Goal: Use online tool/utility

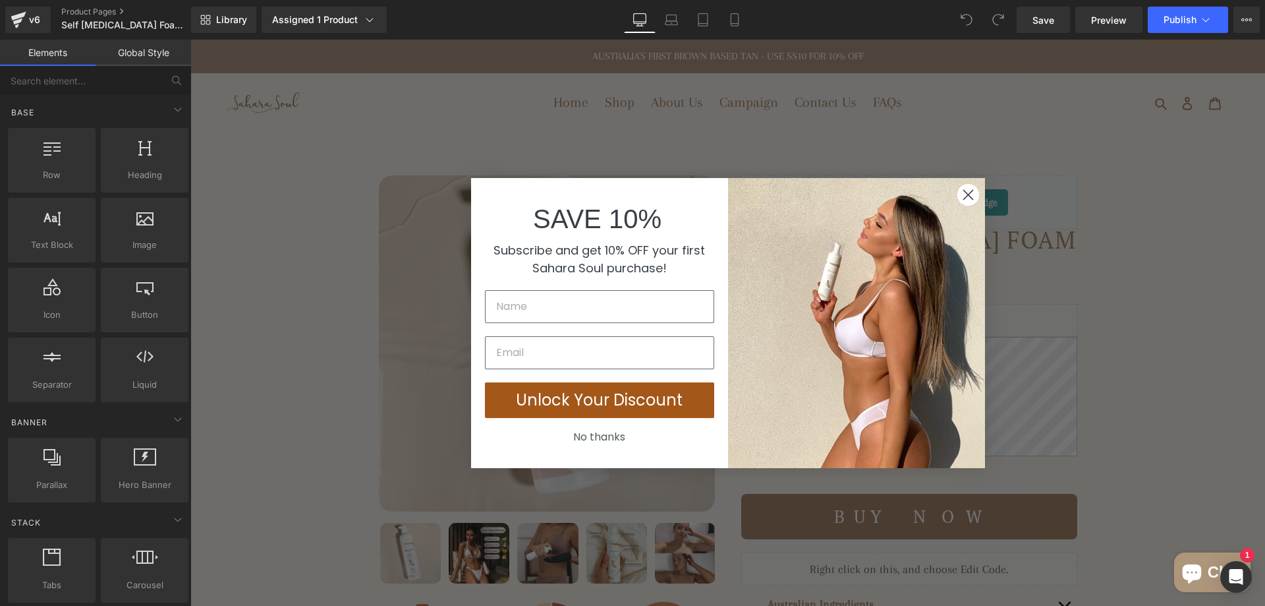
click at [965, 190] on circle "Close dialog" at bounding box center [968, 194] width 22 height 22
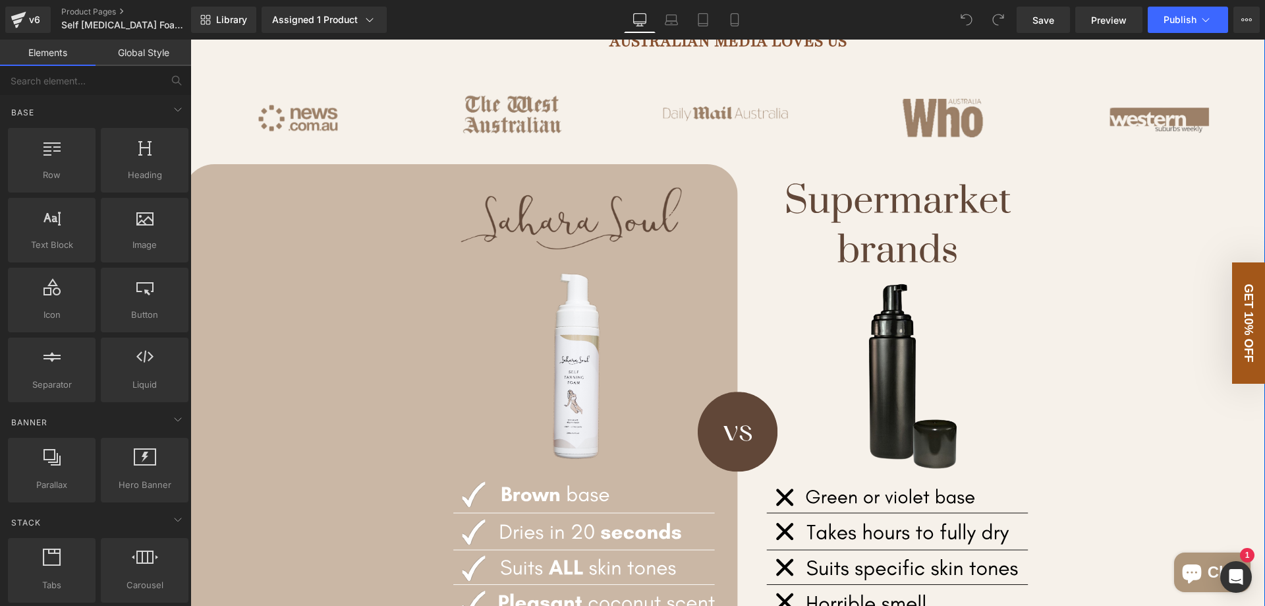
scroll to position [857, 0]
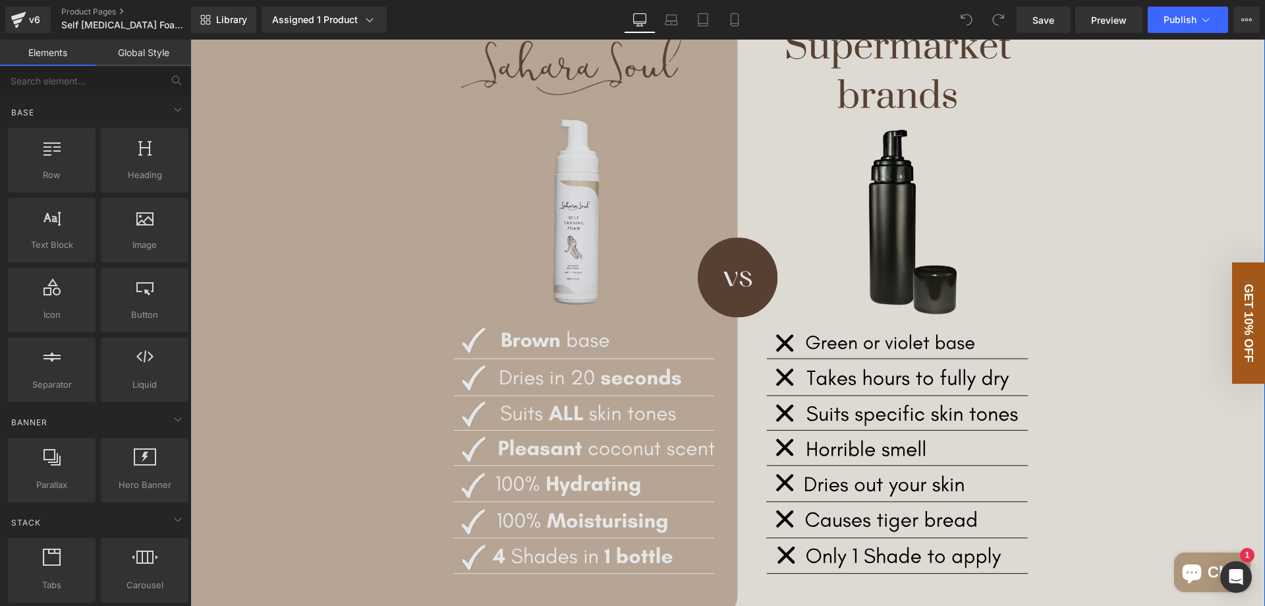
click at [556, 260] on img at bounding box center [727, 317] width 1075 height 614
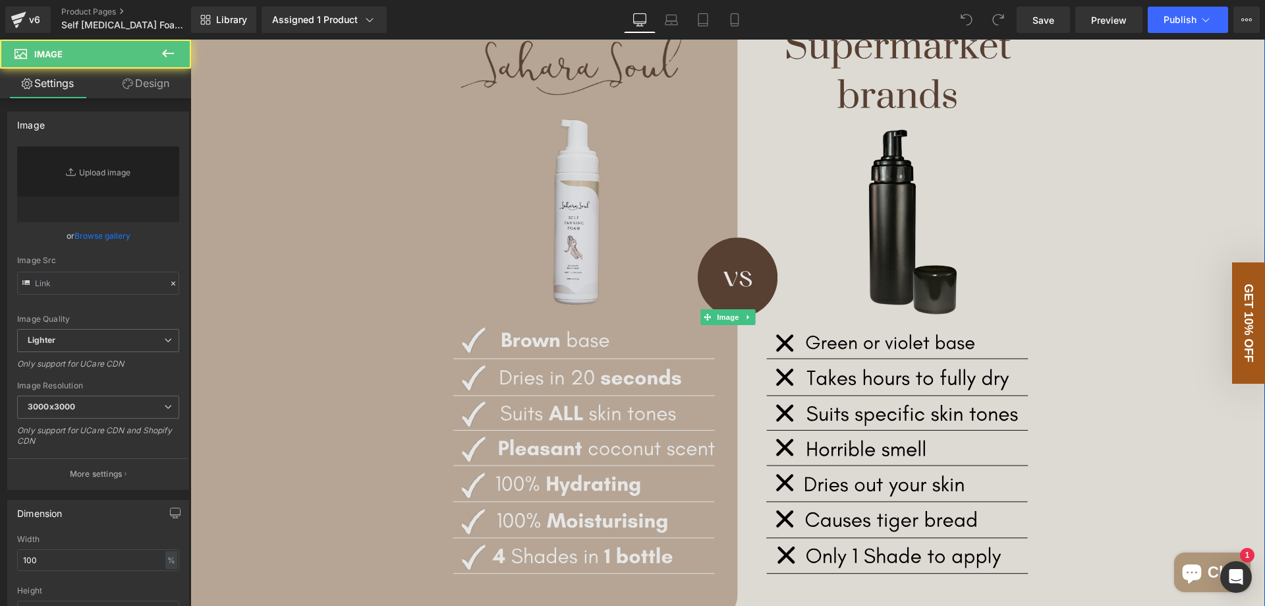
type input "[URL][DOMAIN_NAME]"
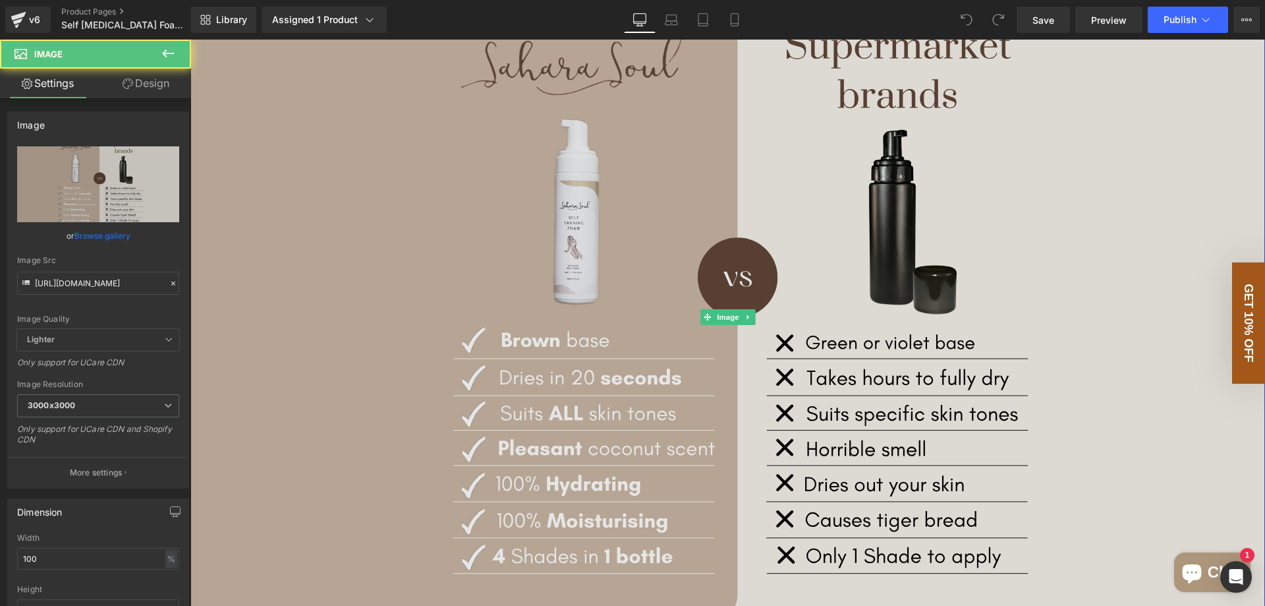
click at [934, 232] on img at bounding box center [727, 317] width 1075 height 614
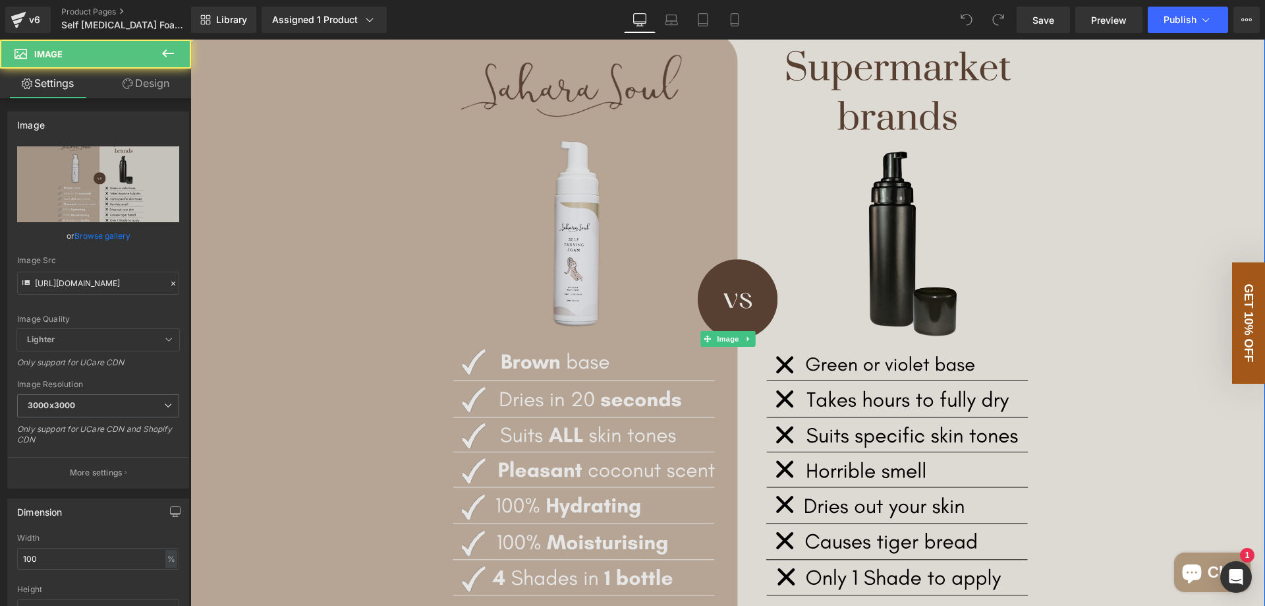
click at [589, 271] on img at bounding box center [727, 339] width 1075 height 614
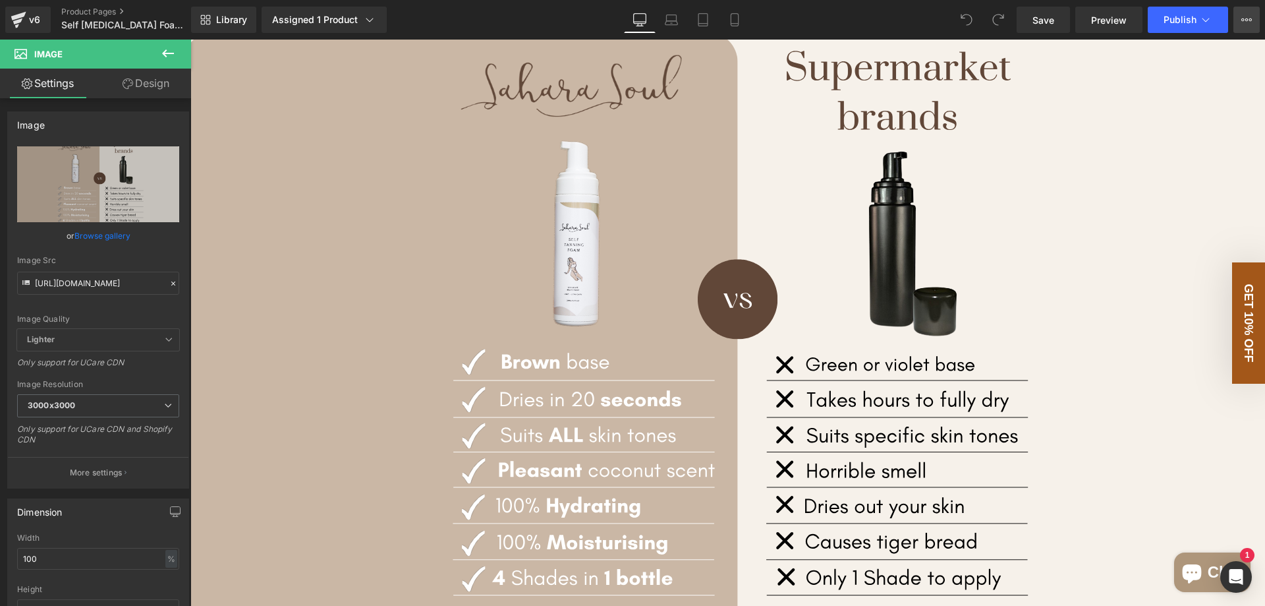
click at [1254, 19] on button "View Live Page View with current Template Save Template to Library Schedule Pub…" at bounding box center [1246, 20] width 26 height 26
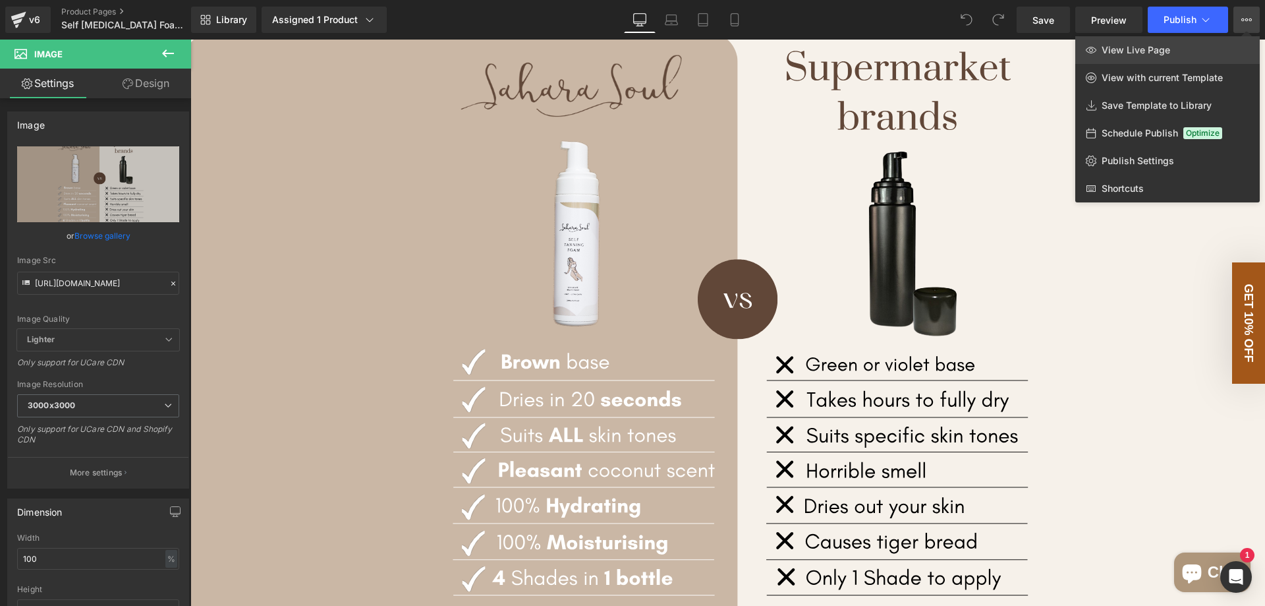
click at [1213, 51] on link "View Live Page" at bounding box center [1167, 50] width 184 height 28
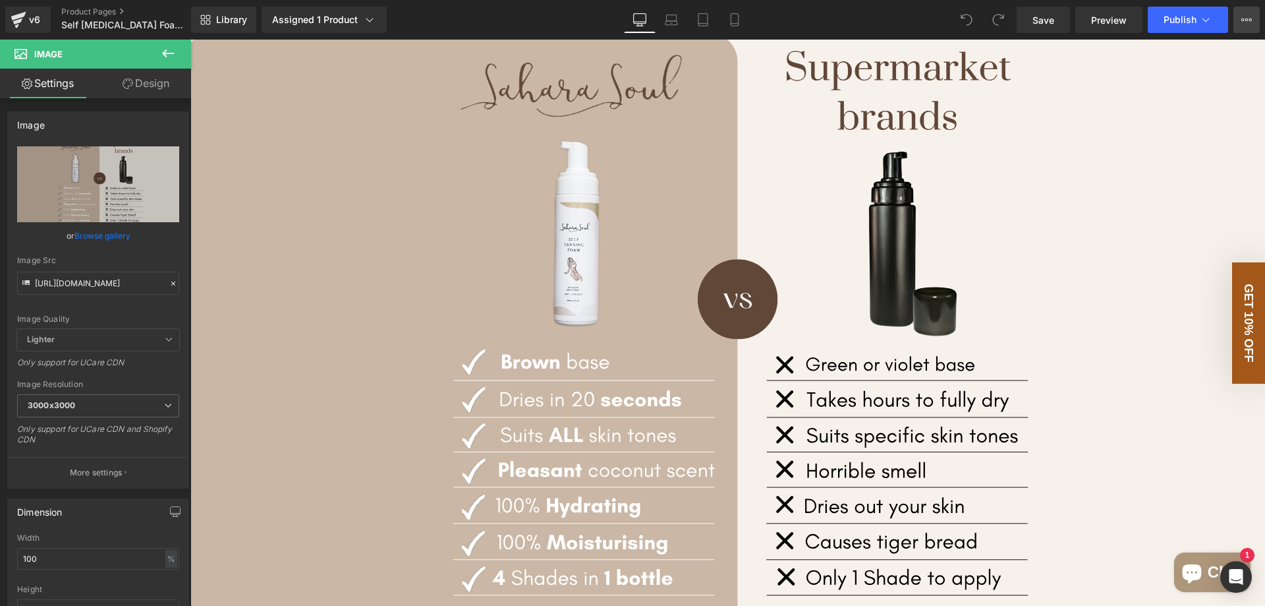
click at [1251, 16] on icon at bounding box center [1246, 19] width 11 height 11
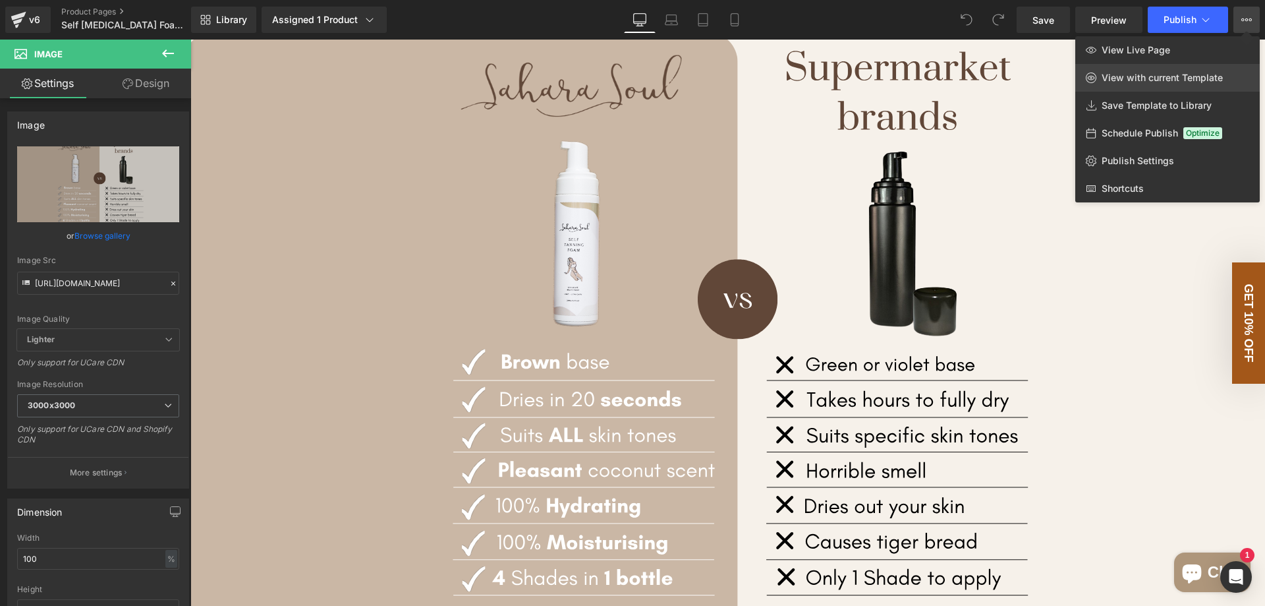
click at [1207, 81] on span "View with current Template" at bounding box center [1162, 78] width 121 height 12
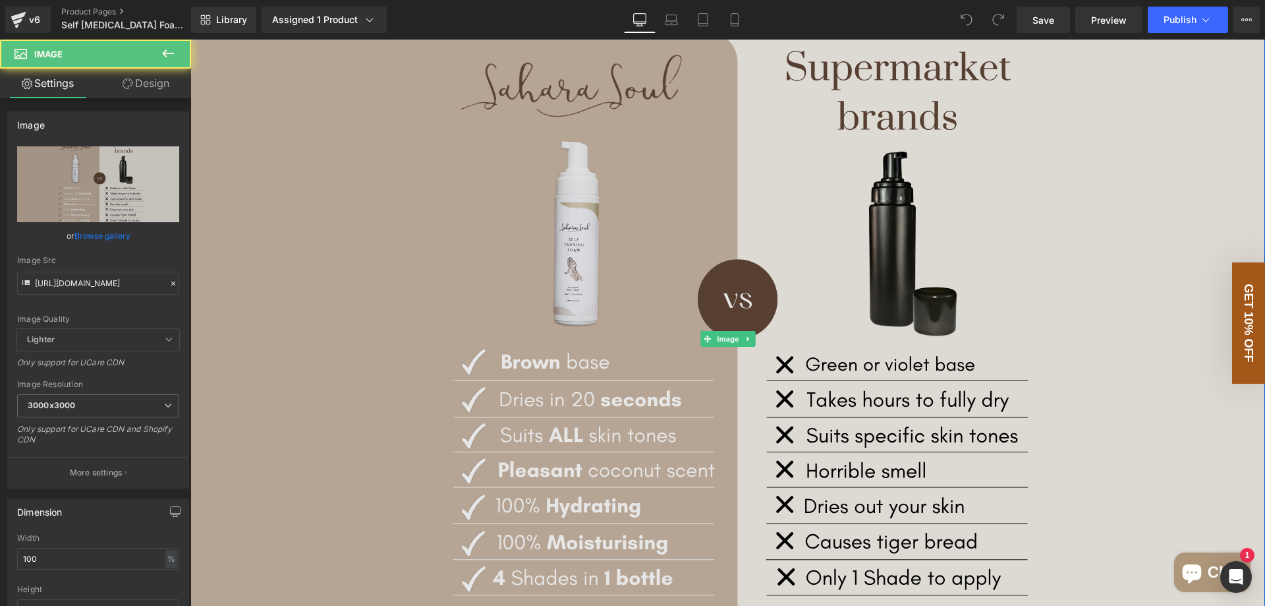
click at [584, 223] on img at bounding box center [727, 339] width 1075 height 614
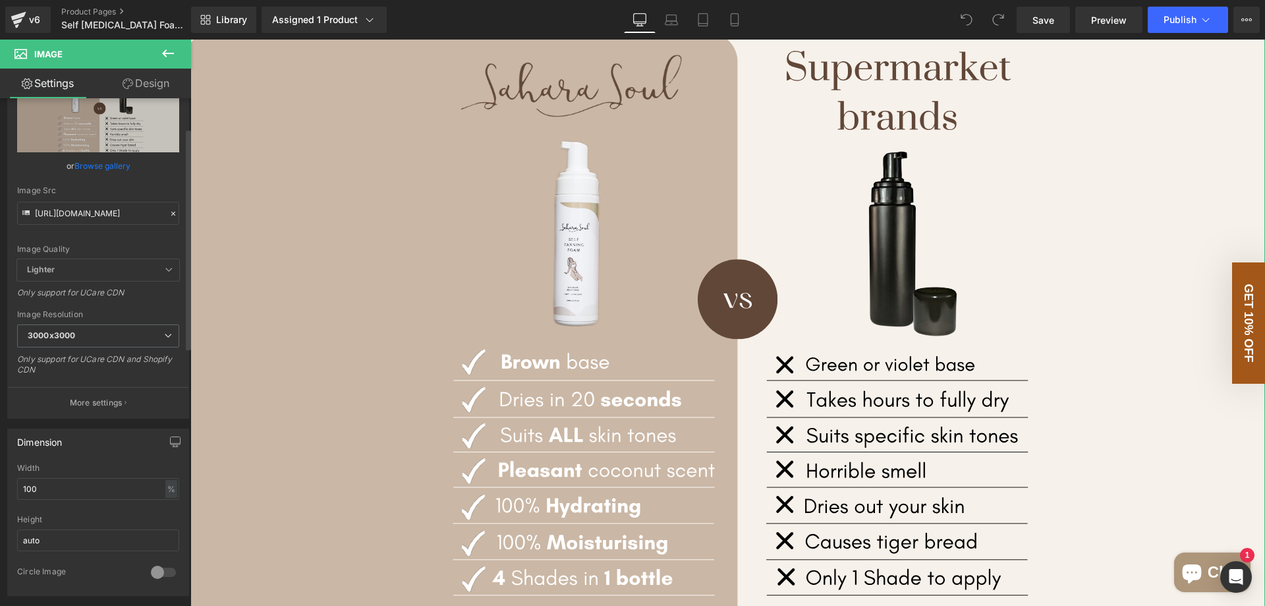
scroll to position [69, 0]
click at [160, 84] on link "Design" at bounding box center [146, 84] width 96 height 30
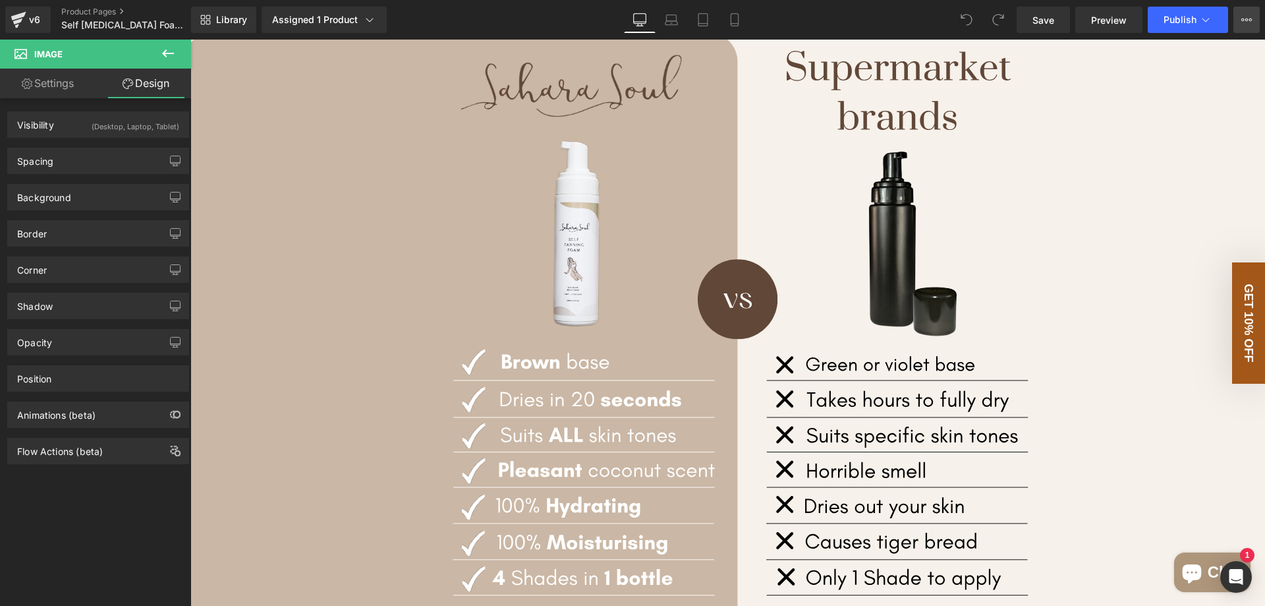
click at [1250, 16] on icon at bounding box center [1246, 19] width 11 height 11
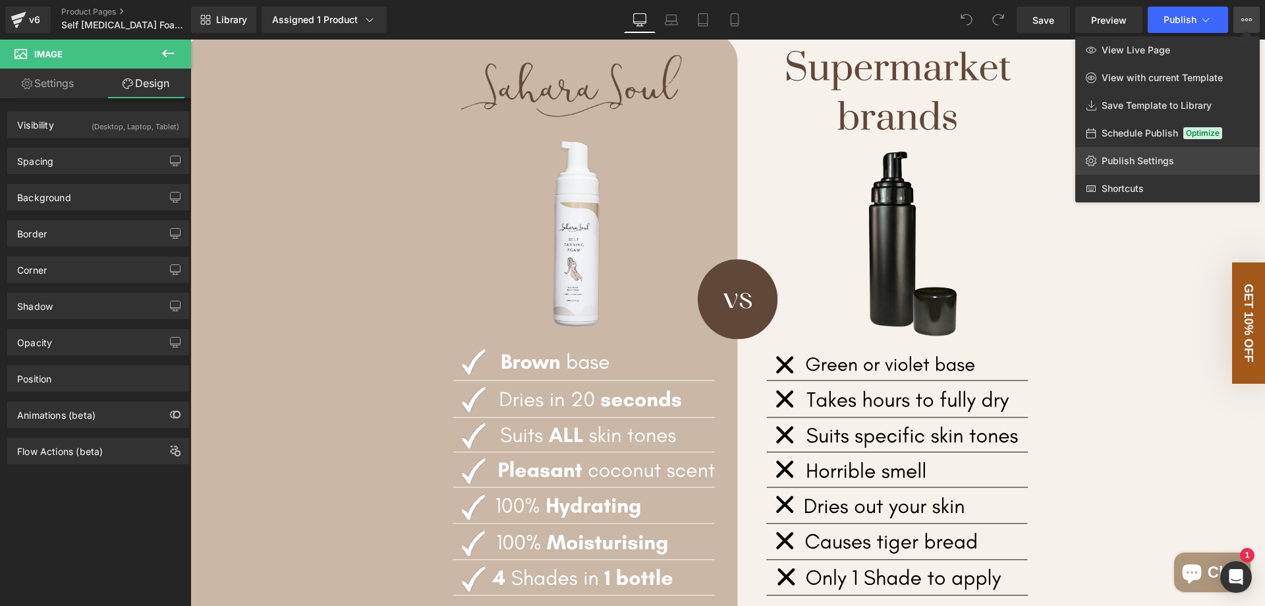
click at [1162, 167] on link "Publish Settings" at bounding box center [1167, 161] width 184 height 28
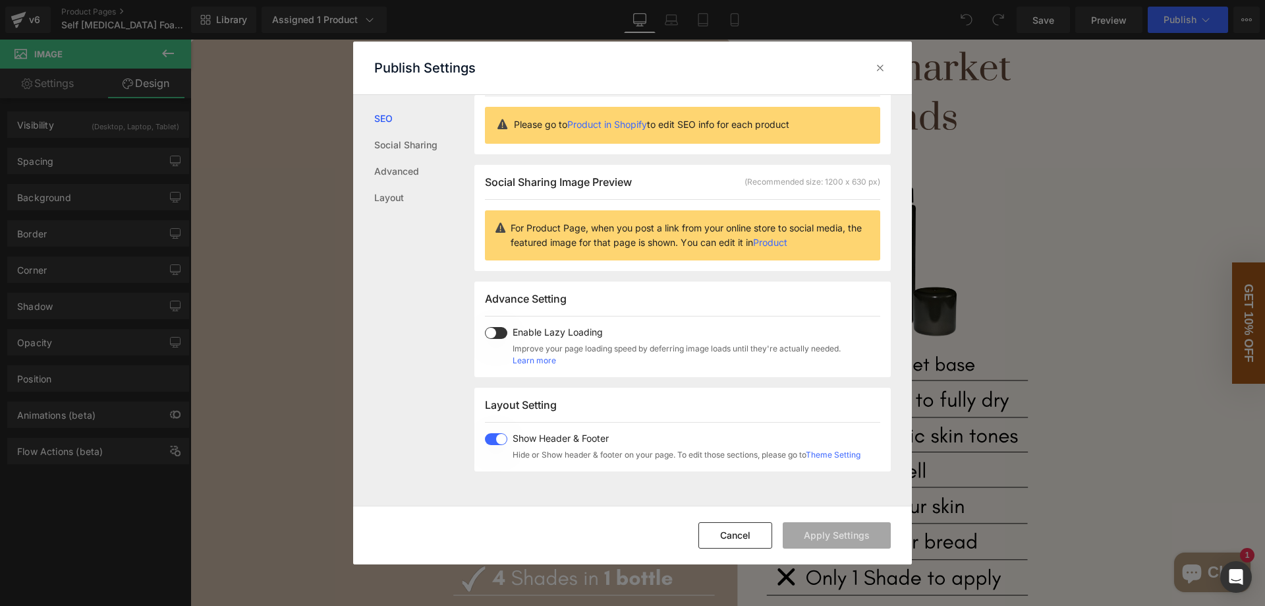
scroll to position [67, 0]
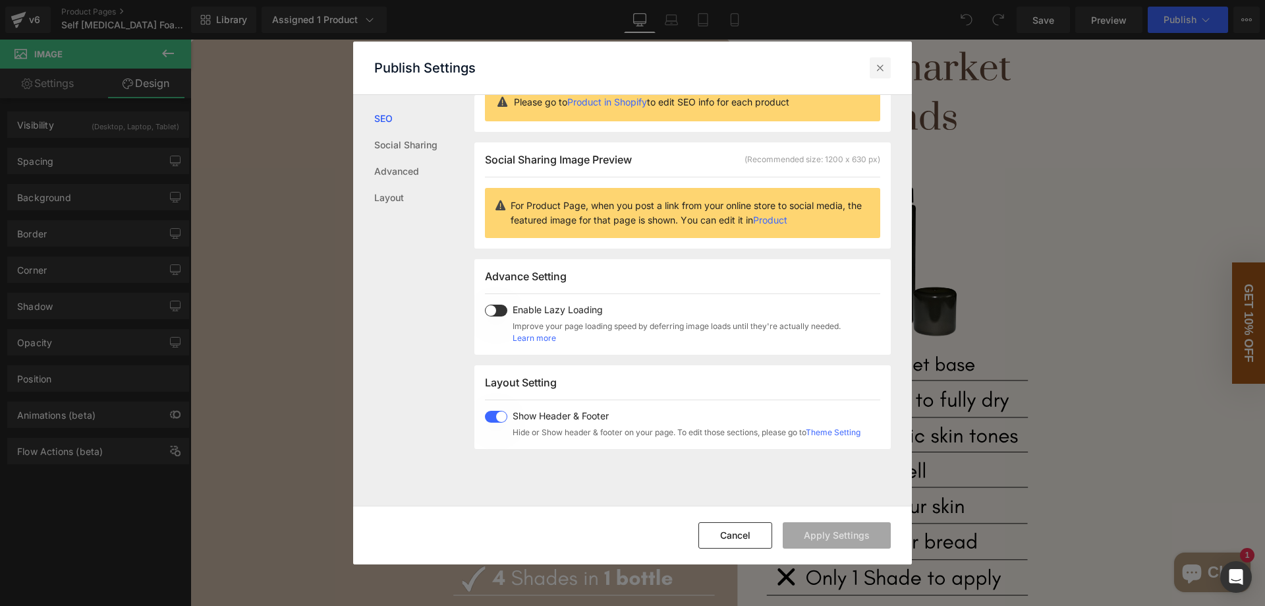
click at [877, 67] on icon at bounding box center [880, 67] width 13 height 13
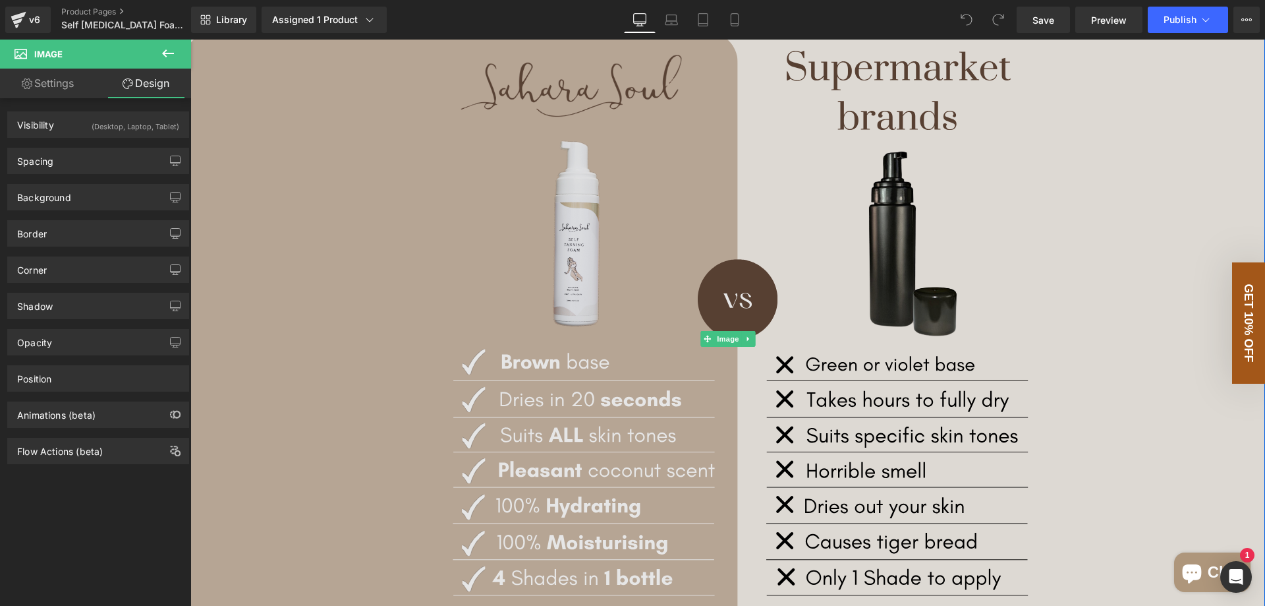
click at [570, 215] on img at bounding box center [727, 339] width 1075 height 614
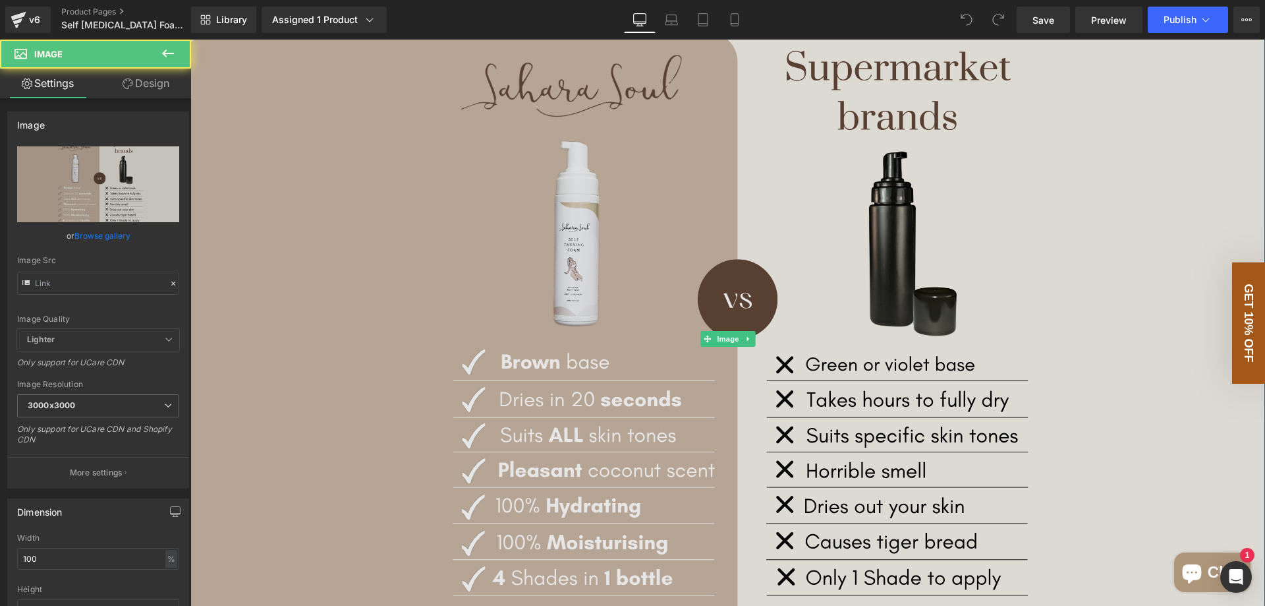
type input "[URL][DOMAIN_NAME]"
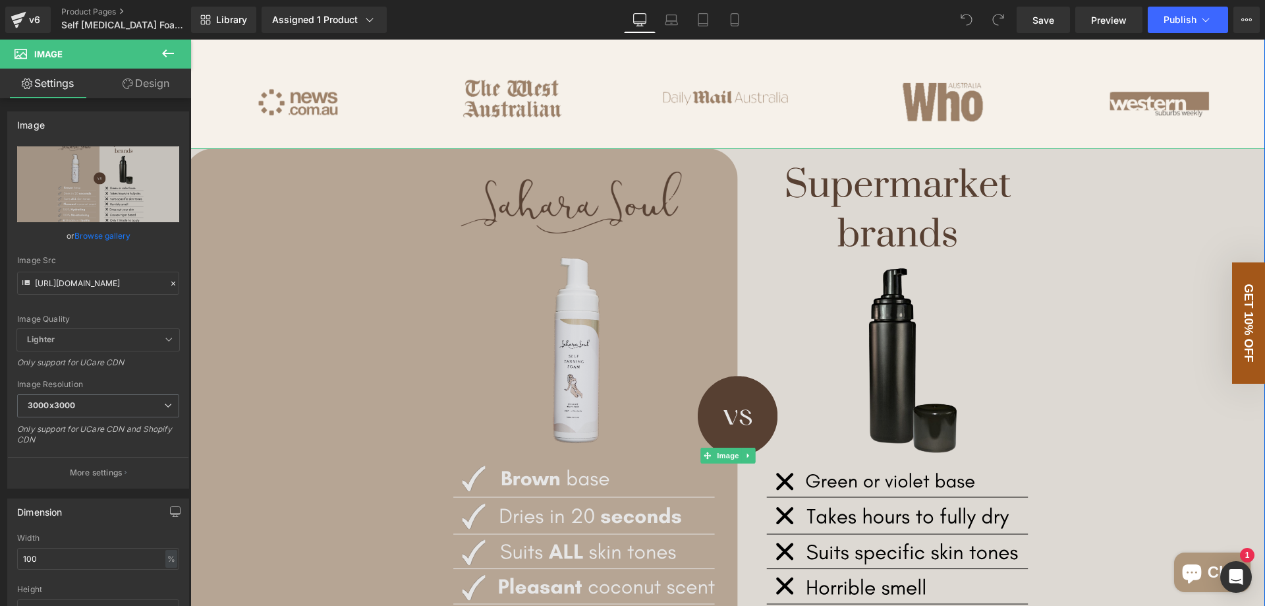
scroll to position [703, 0]
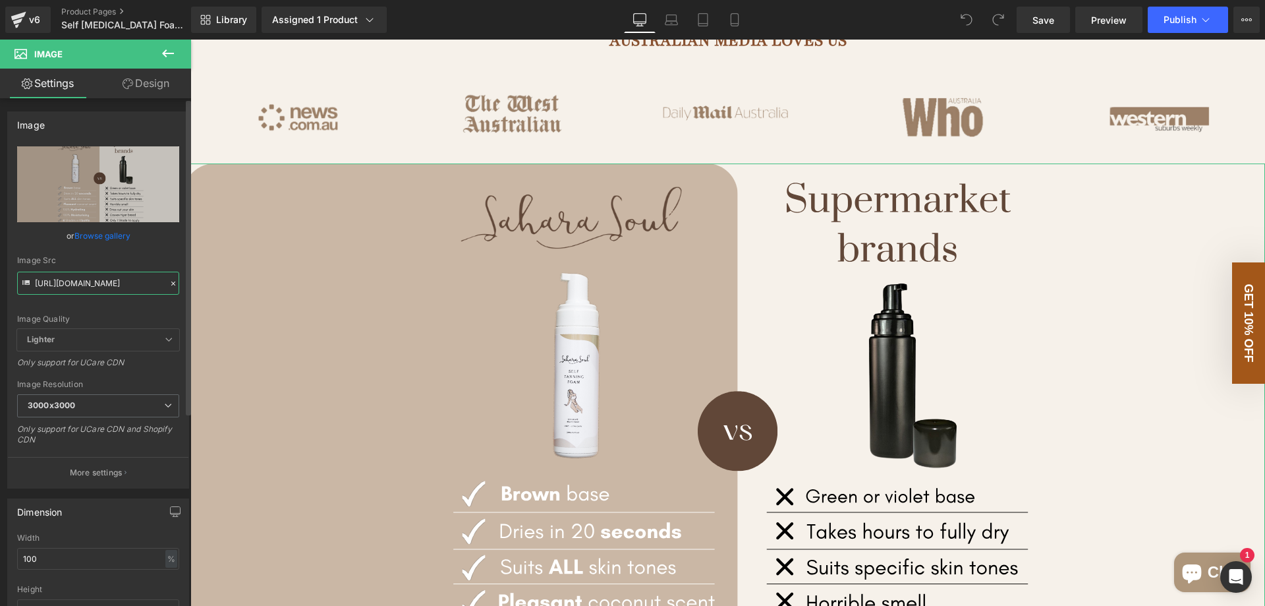
click at [88, 284] on input "[URL][DOMAIN_NAME]" at bounding box center [98, 282] width 162 height 23
